Goal: Information Seeking & Learning: Learn about a topic

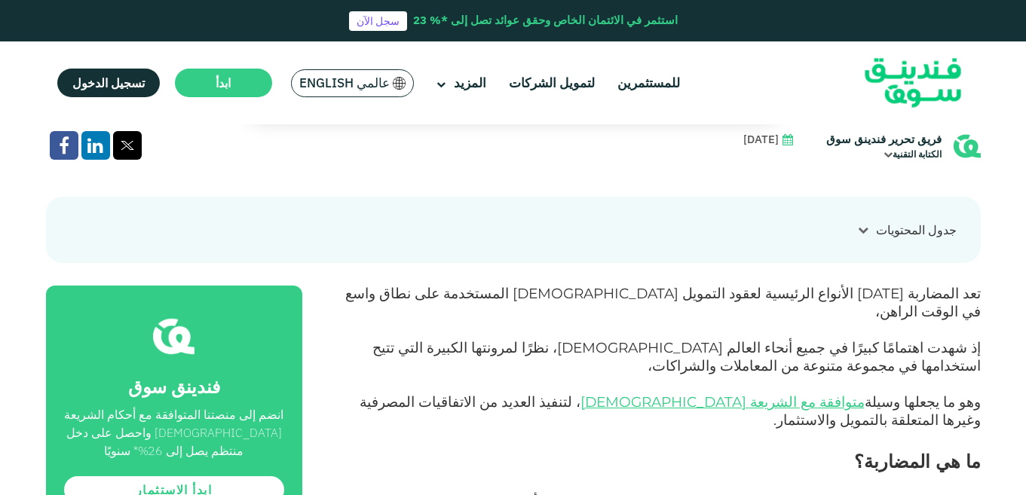
scroll to position [435, 0]
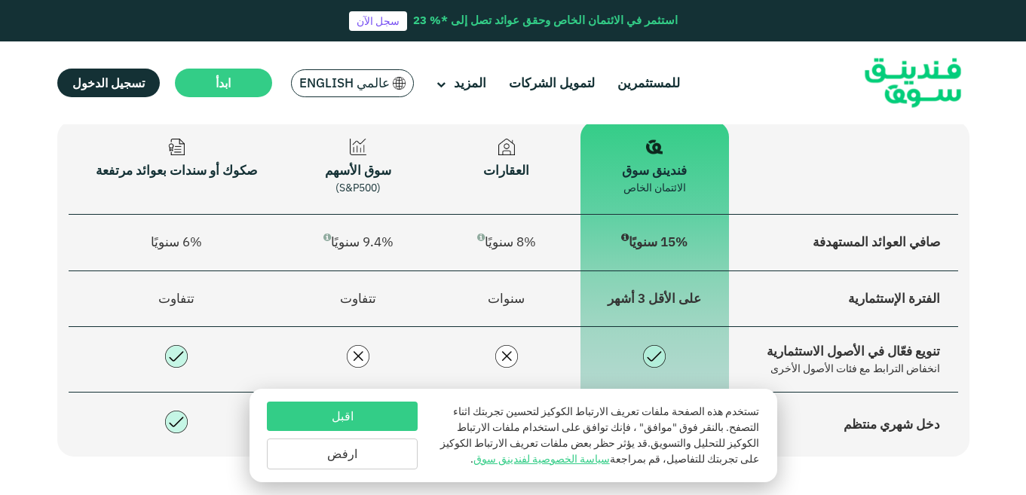
scroll to position [1030, 0]
